Goal: Transaction & Acquisition: Purchase product/service

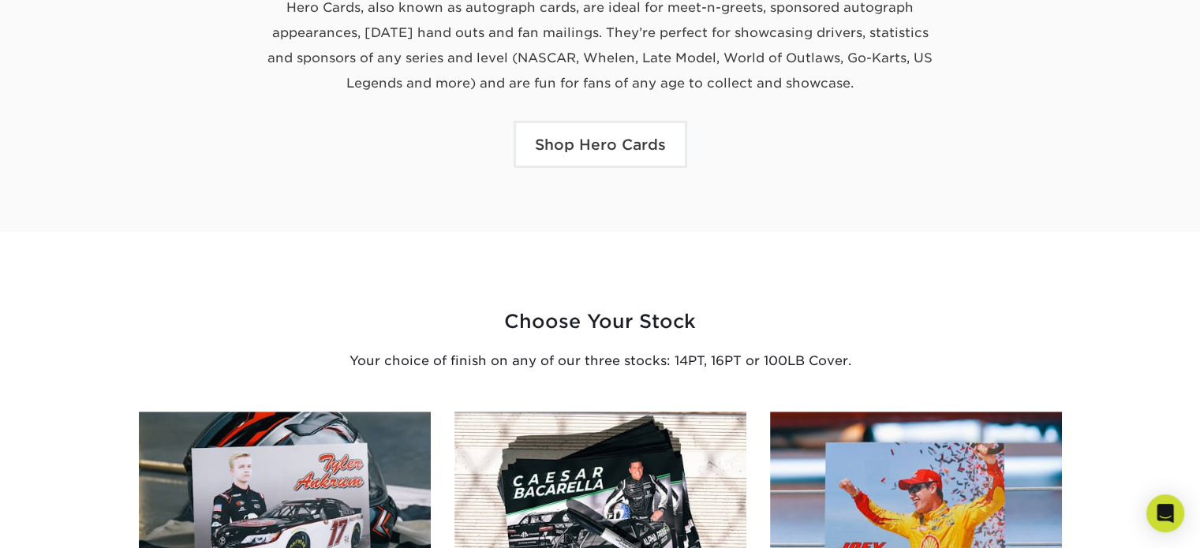
scroll to position [669, 0]
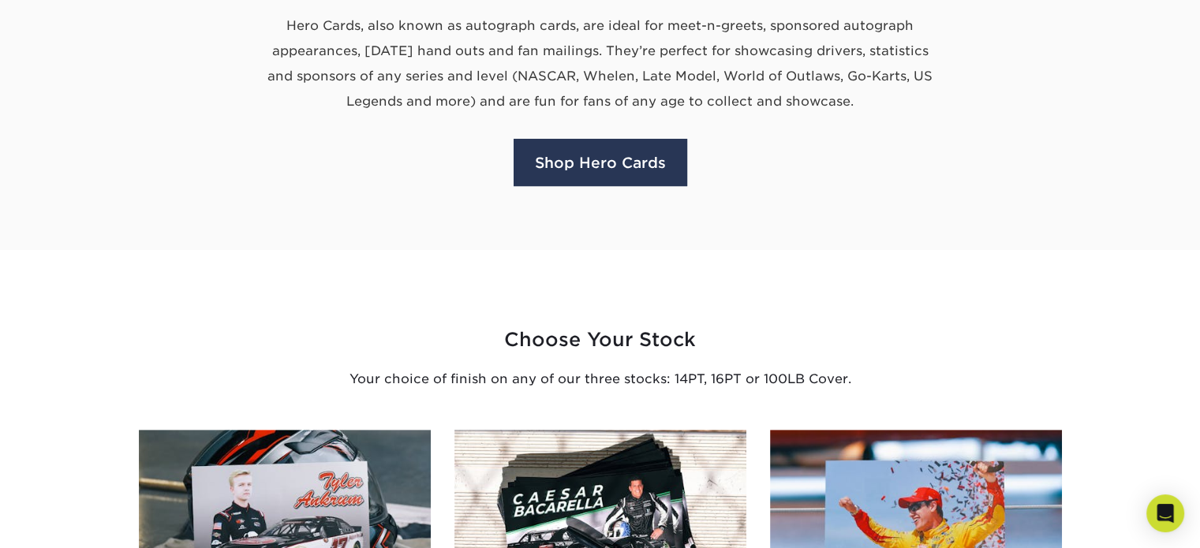
click at [580, 166] on link "Shop Hero Cards" at bounding box center [601, 162] width 174 height 47
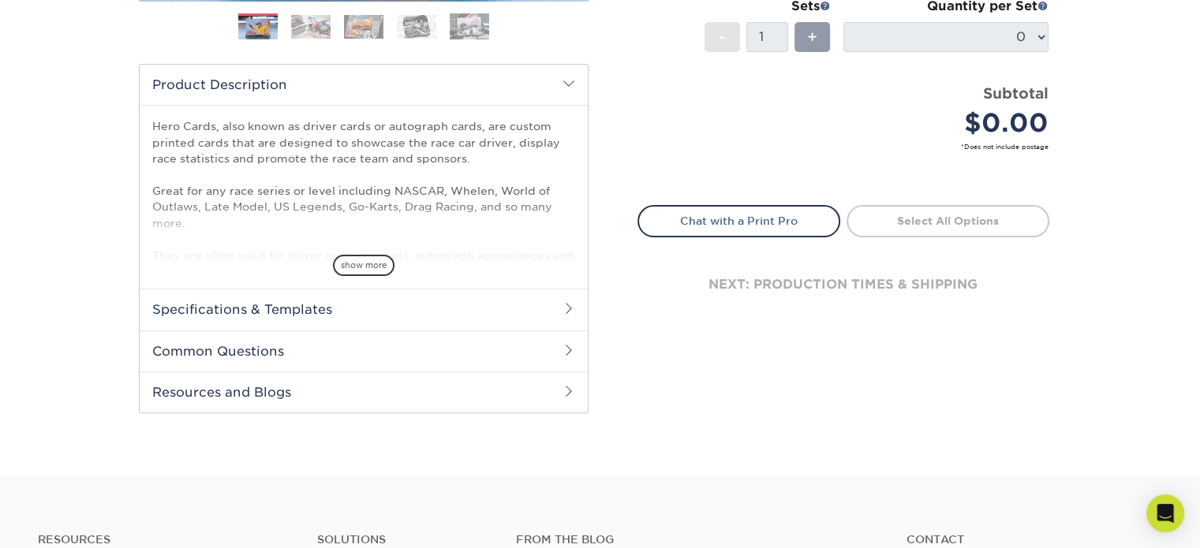
scroll to position [153, 0]
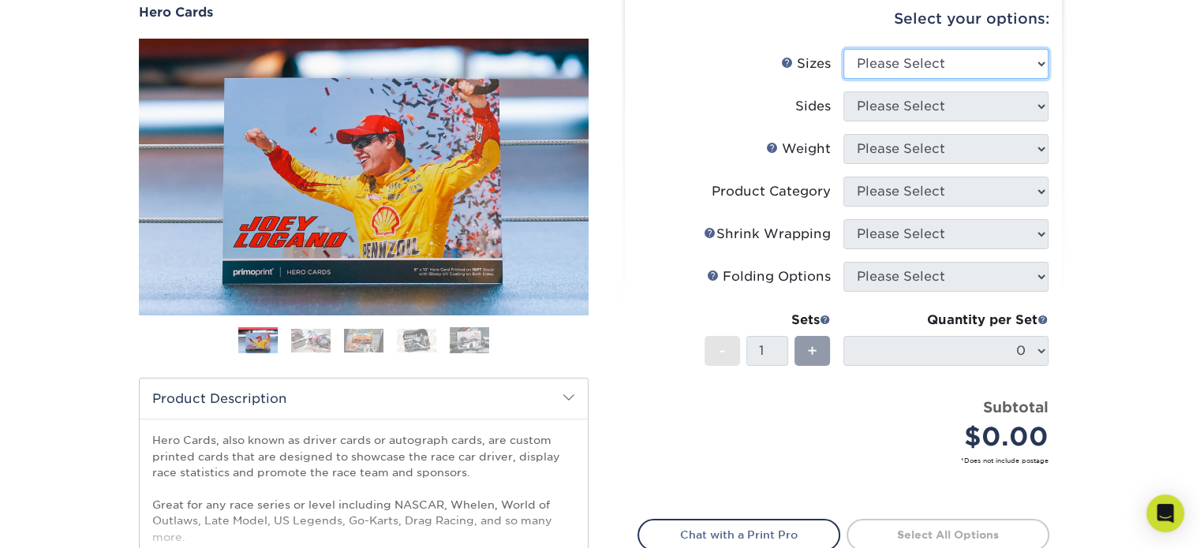
click at [966, 74] on select "Please Select 1.5" x 7" 4" x 6" 5" x 7" 6" x 8" 6" x 8.5" 6" x 9" 7" x 8.5" 7.5…" at bounding box center [945, 64] width 205 height 30
select select "4.00x6.00"
click at [843, 49] on select "Please Select 1.5" x 7" 4" x 6" 5" x 7" 6" x 8" 6" x 8.5" 6" x 9" 7" x 8.5" 7.5…" at bounding box center [945, 64] width 205 height 30
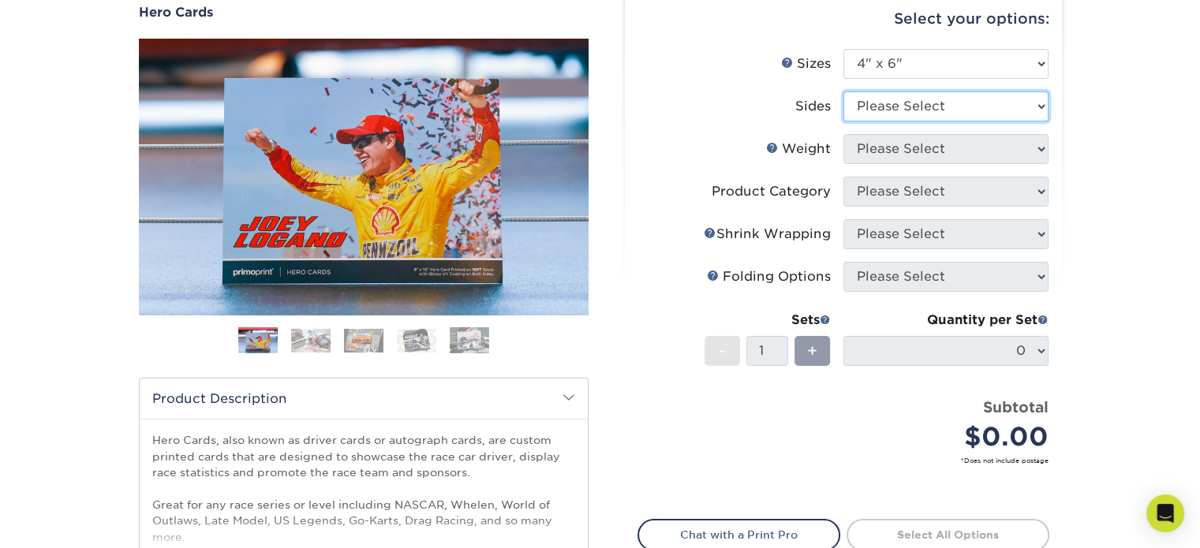
click at [964, 103] on select "Please Select Print Both Sides Print Front Only" at bounding box center [945, 107] width 205 height 30
select select "13abbda7-1d64-4f25-8bb2-c179b224825d"
click at [843, 92] on select "Please Select Print Both Sides Print Front Only" at bounding box center [945, 107] width 205 height 30
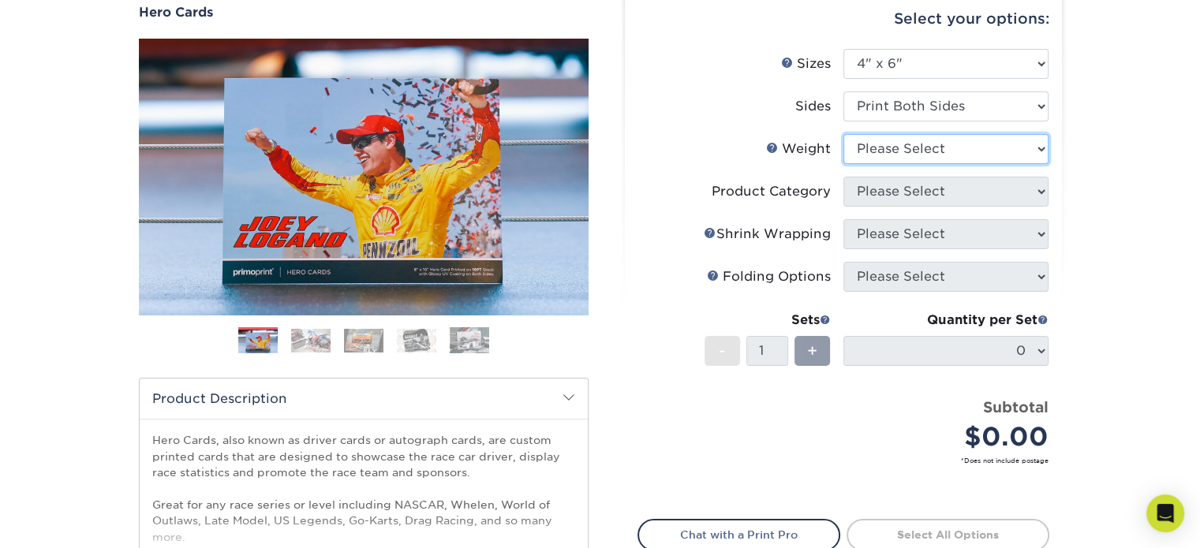
click at [966, 144] on select "Please Select 14PT 100LB 16PT" at bounding box center [945, 149] width 205 height 30
click at [954, 154] on select "Please Select 14PT 100LB 16PT" at bounding box center [945, 149] width 205 height 30
click at [965, 159] on select "Please Select 14PT 100LB 16PT" at bounding box center [945, 149] width 205 height 30
select select "14PT"
click at [843, 134] on select "Please Select 14PT 100LB 16PT" at bounding box center [945, 149] width 205 height 30
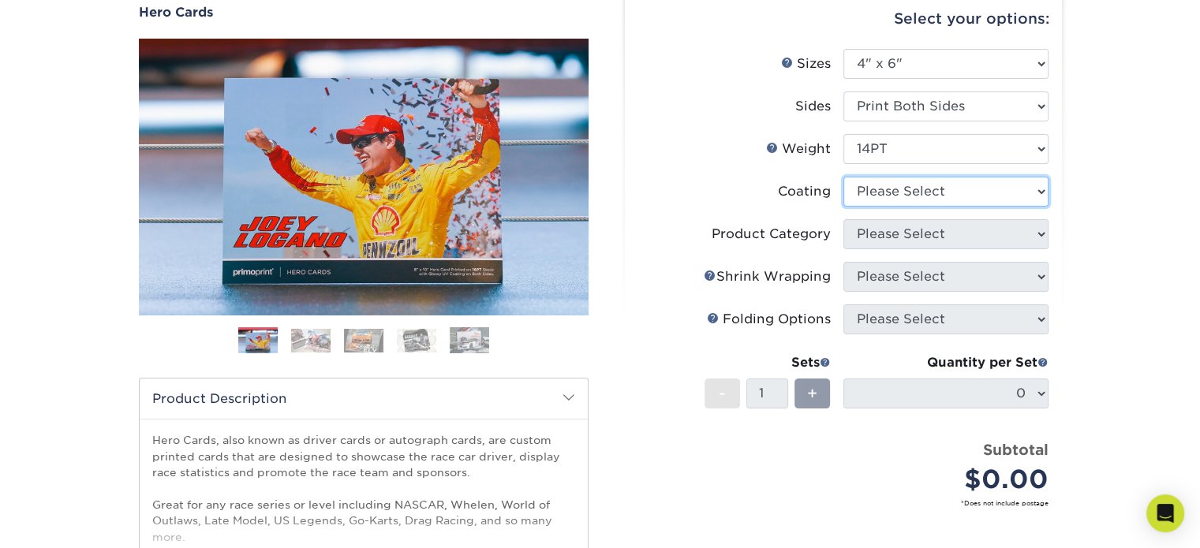
click at [972, 192] on select at bounding box center [945, 192] width 205 height 30
select select "121bb7b5-3b4d-429f-bd8d-bbf80e953313"
click at [843, 177] on select at bounding box center [945, 192] width 205 height 30
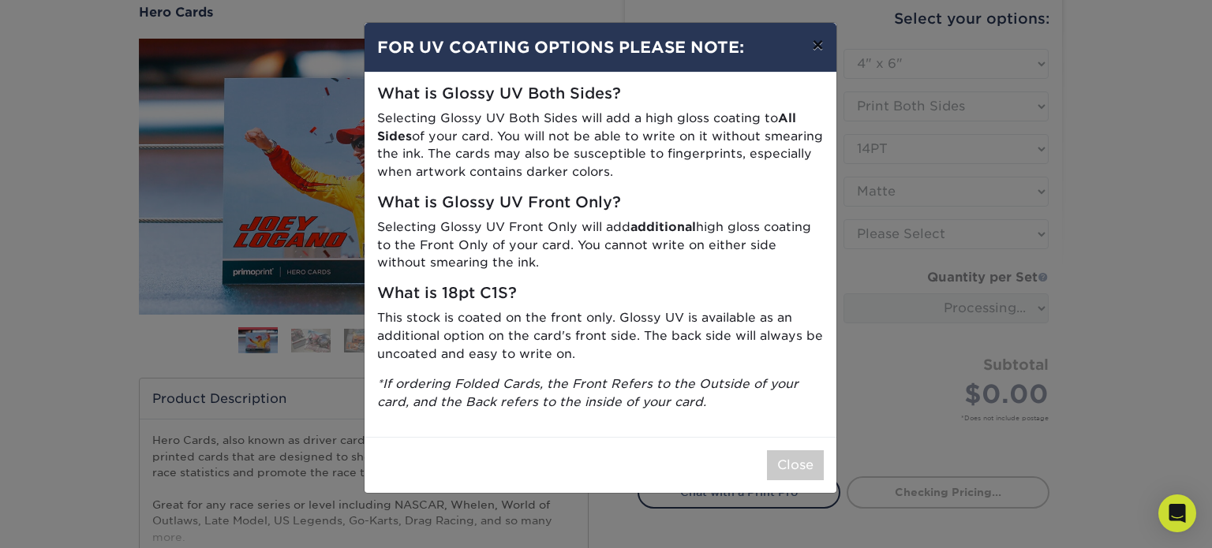
click at [810, 49] on button "×" at bounding box center [817, 45] width 36 height 44
